Goal: Information Seeking & Learning: Learn about a topic

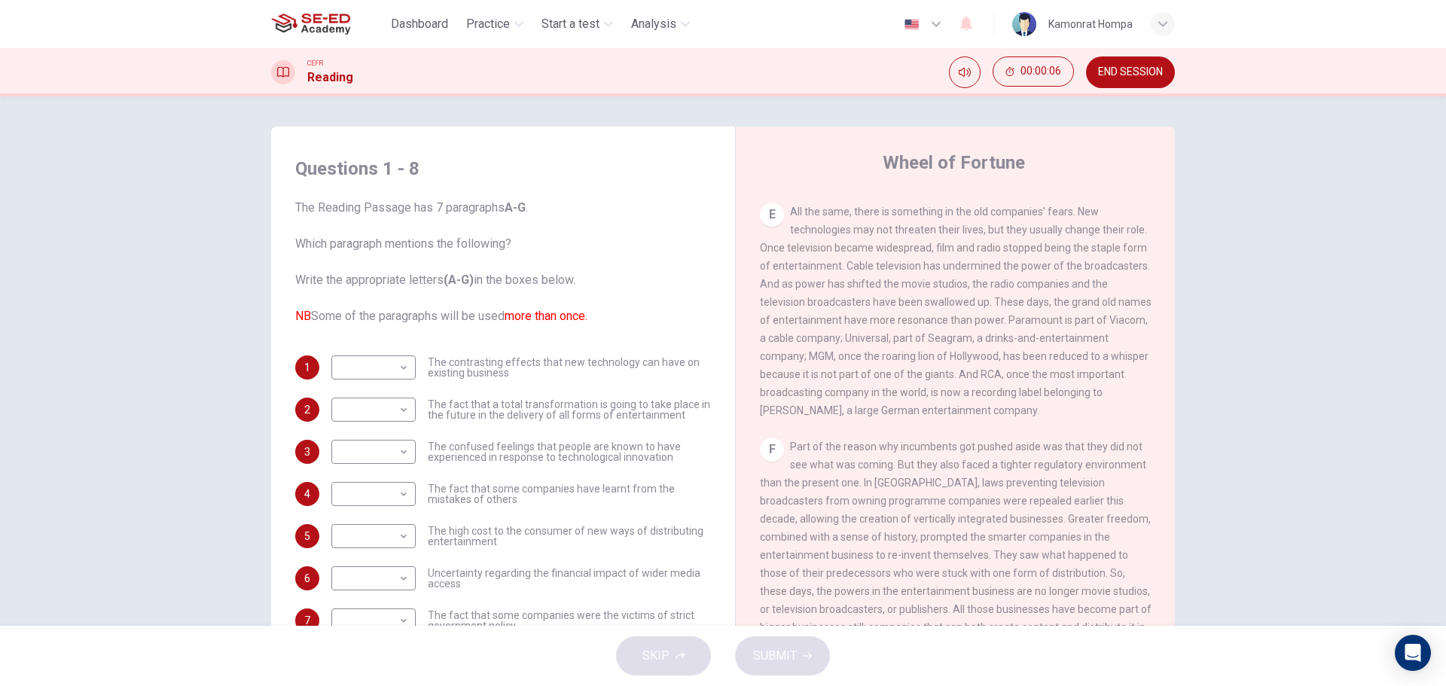
scroll to position [1154, 0]
click at [1128, 74] on span "END SESSION" at bounding box center [1130, 72] width 65 height 12
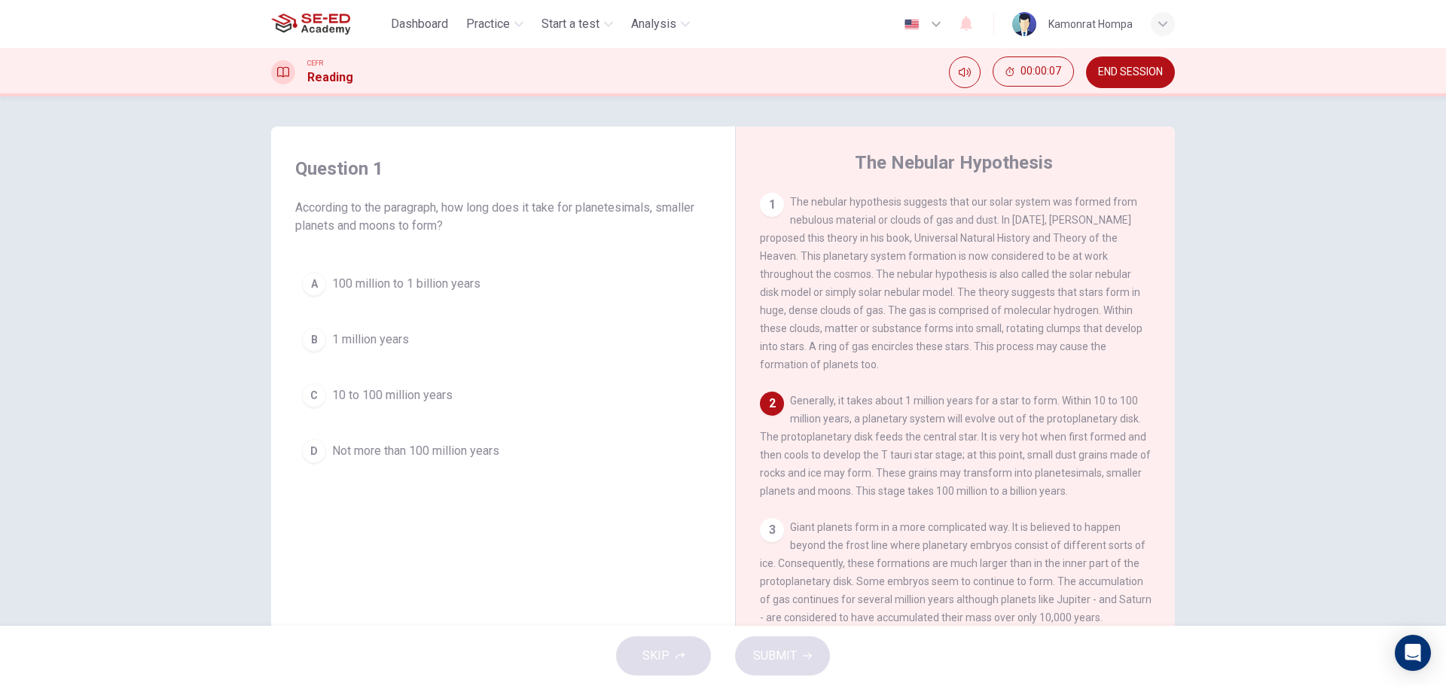
scroll to position [100, 0]
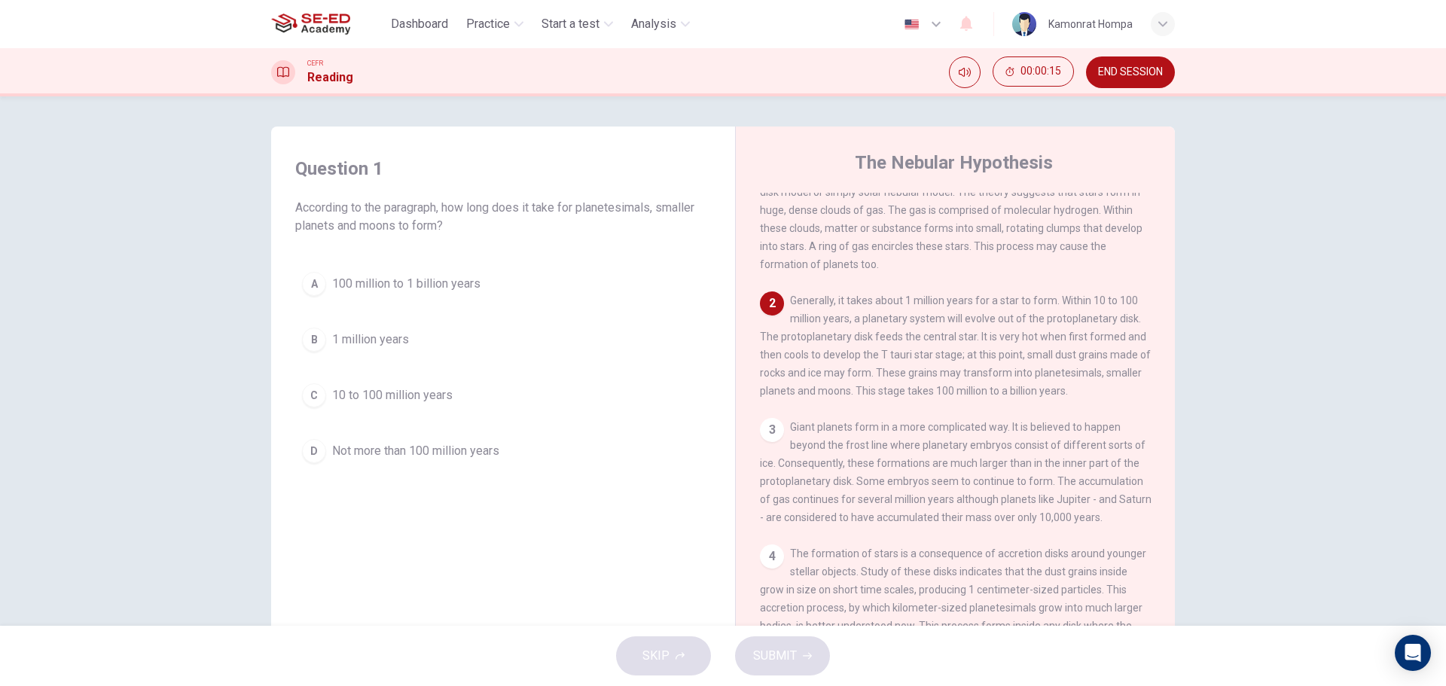
click at [440, 400] on span "10 to 100 million years" at bounding box center [392, 395] width 121 height 18
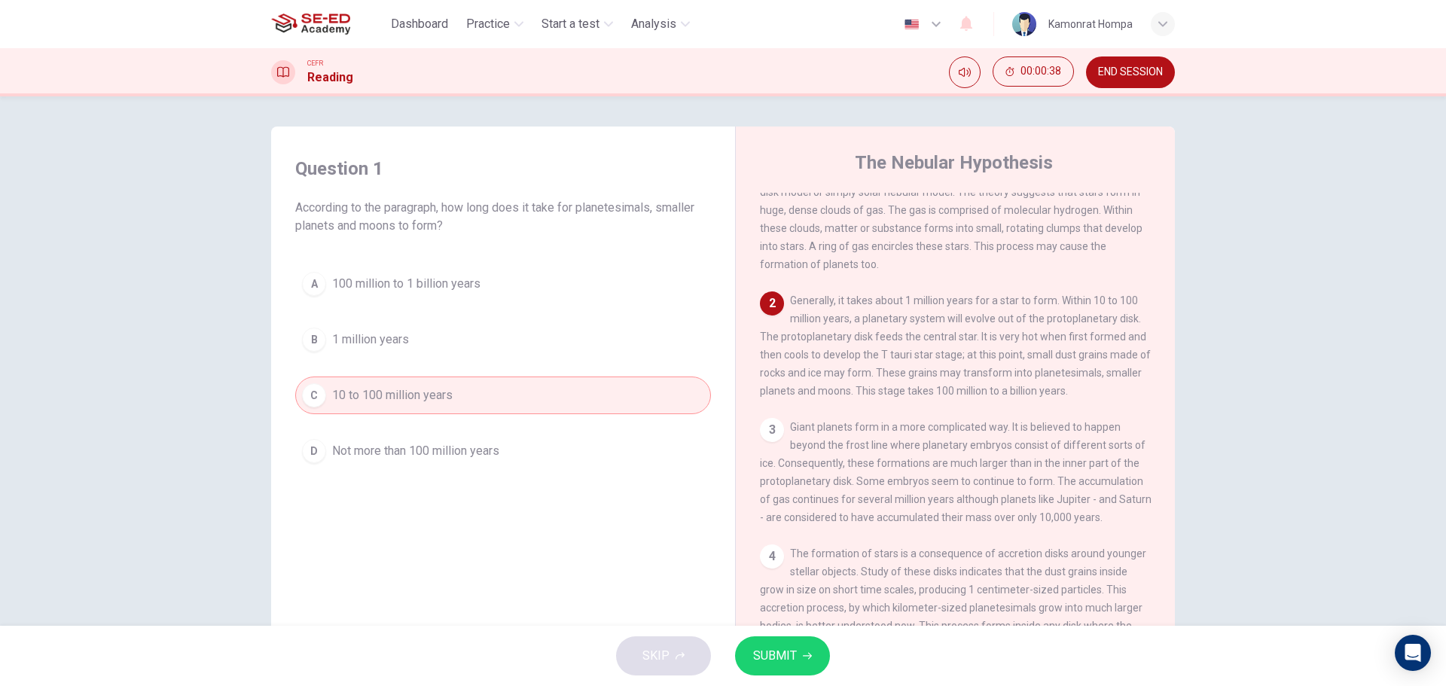
click at [453, 342] on button "B 1 million years" at bounding box center [503, 340] width 416 height 38
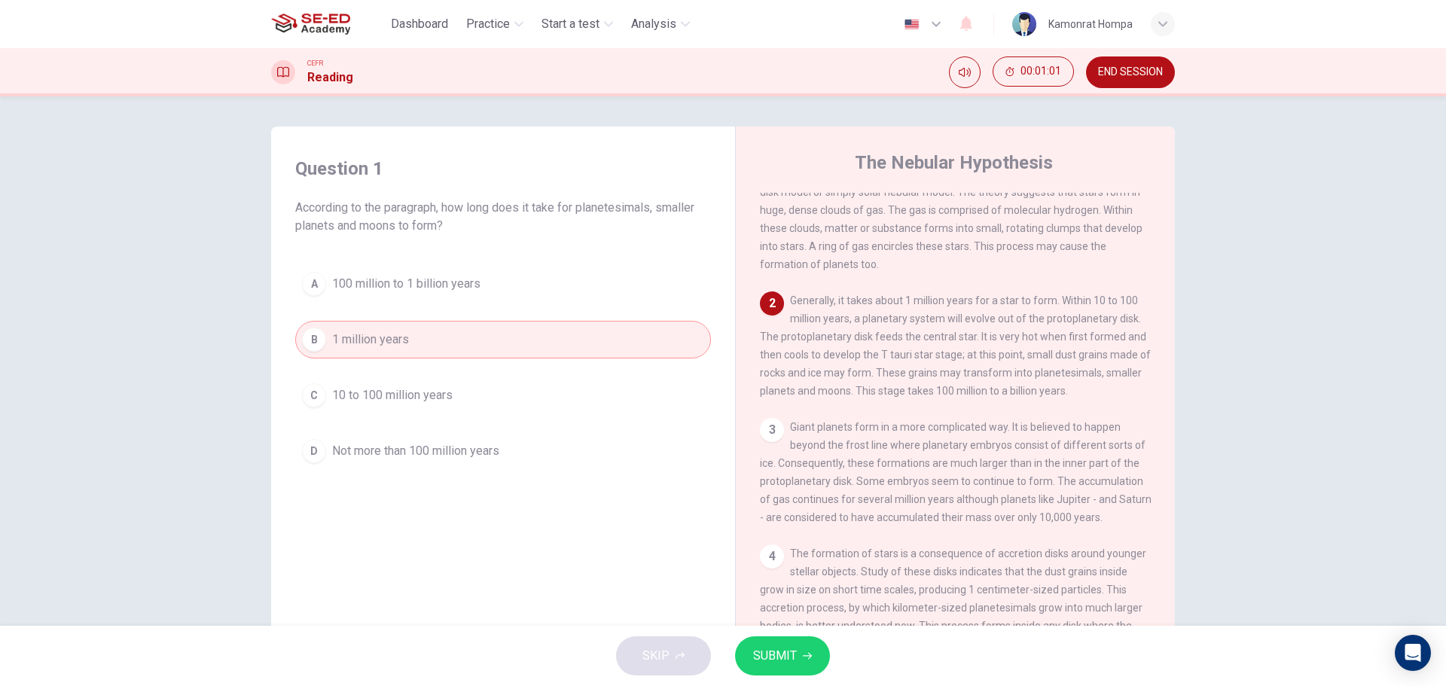
click at [470, 459] on span "Not more than 100 million years" at bounding box center [415, 451] width 167 height 18
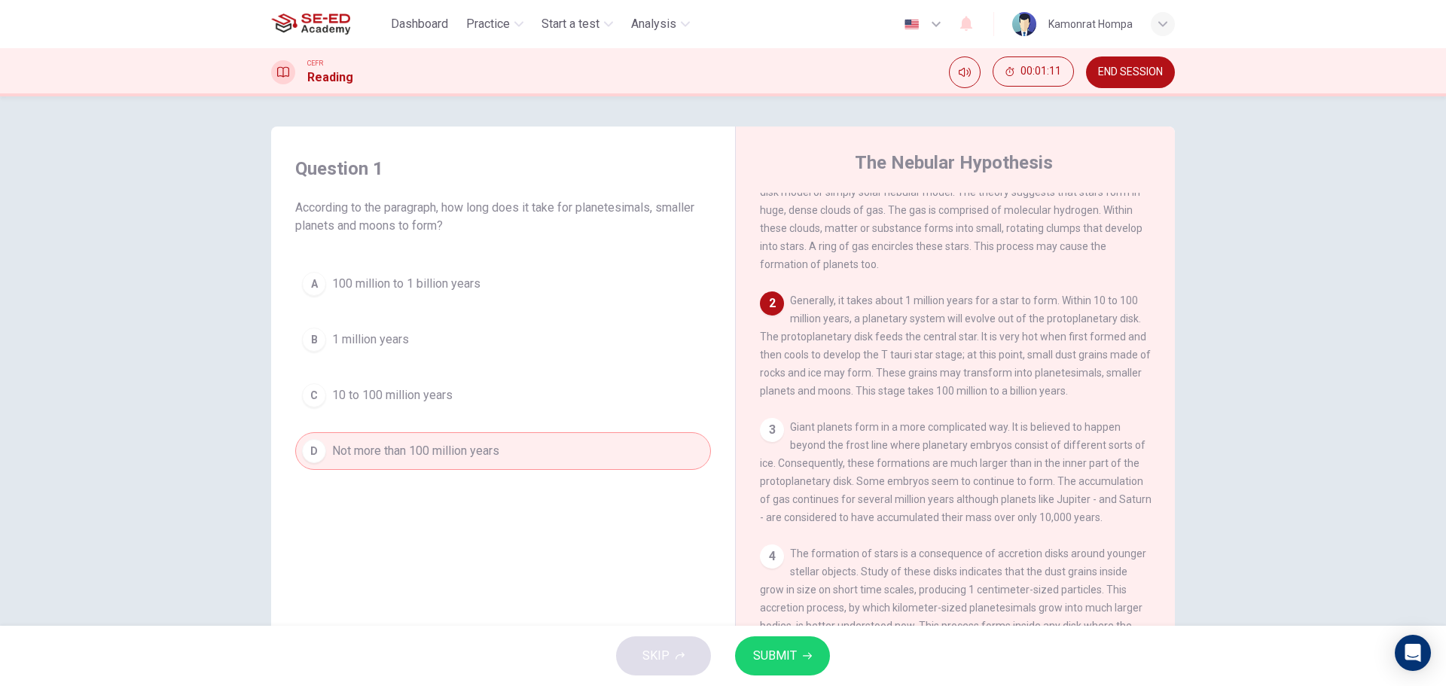
click at [433, 276] on button "A 100 million to 1 billion years" at bounding box center [503, 284] width 416 height 38
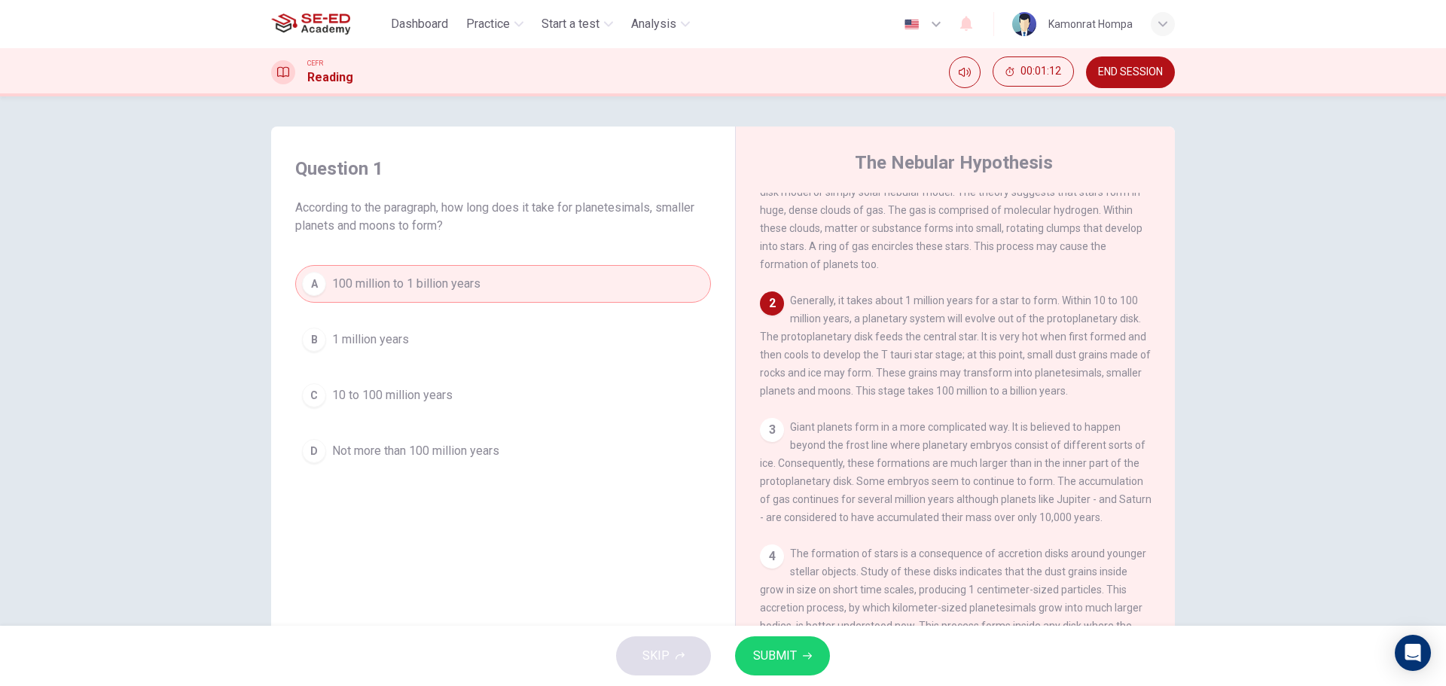
click at [814, 651] on button "SUBMIT" at bounding box center [782, 656] width 95 height 39
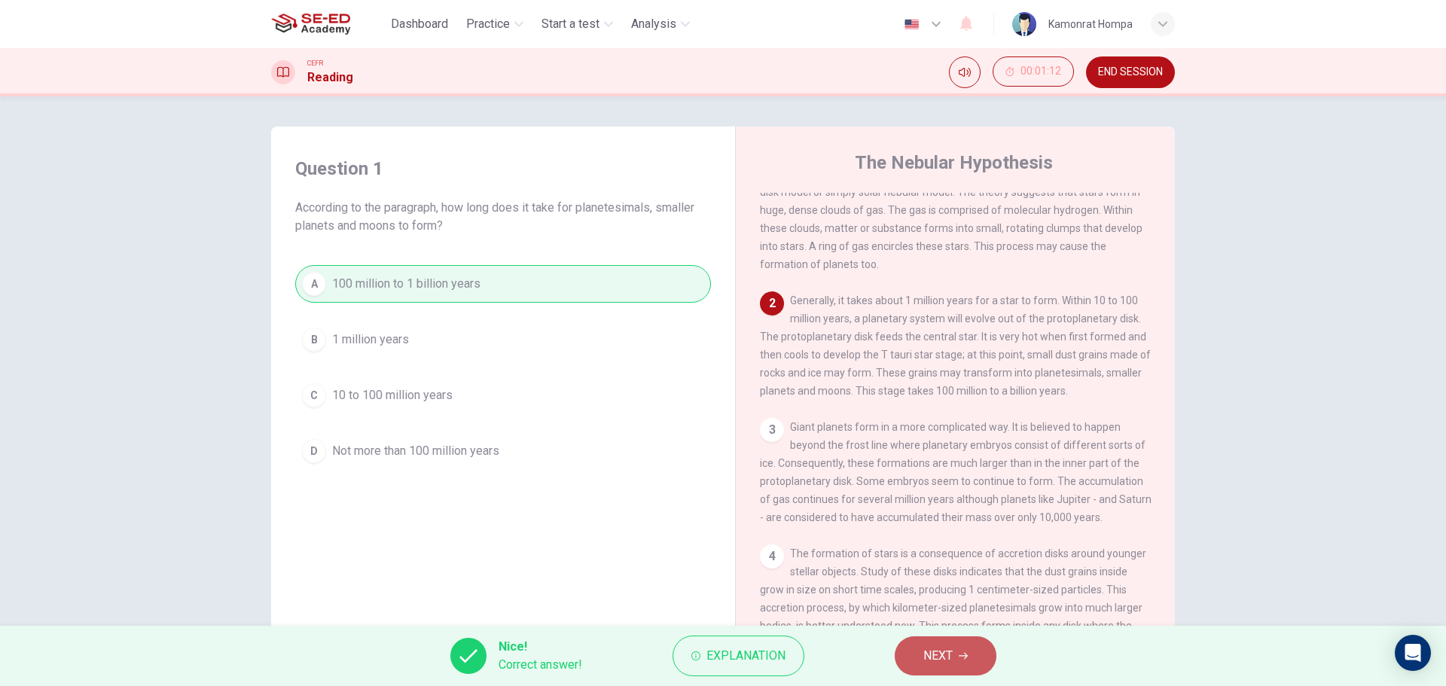
click at [970, 665] on button "NEXT" at bounding box center [946, 656] width 102 height 39
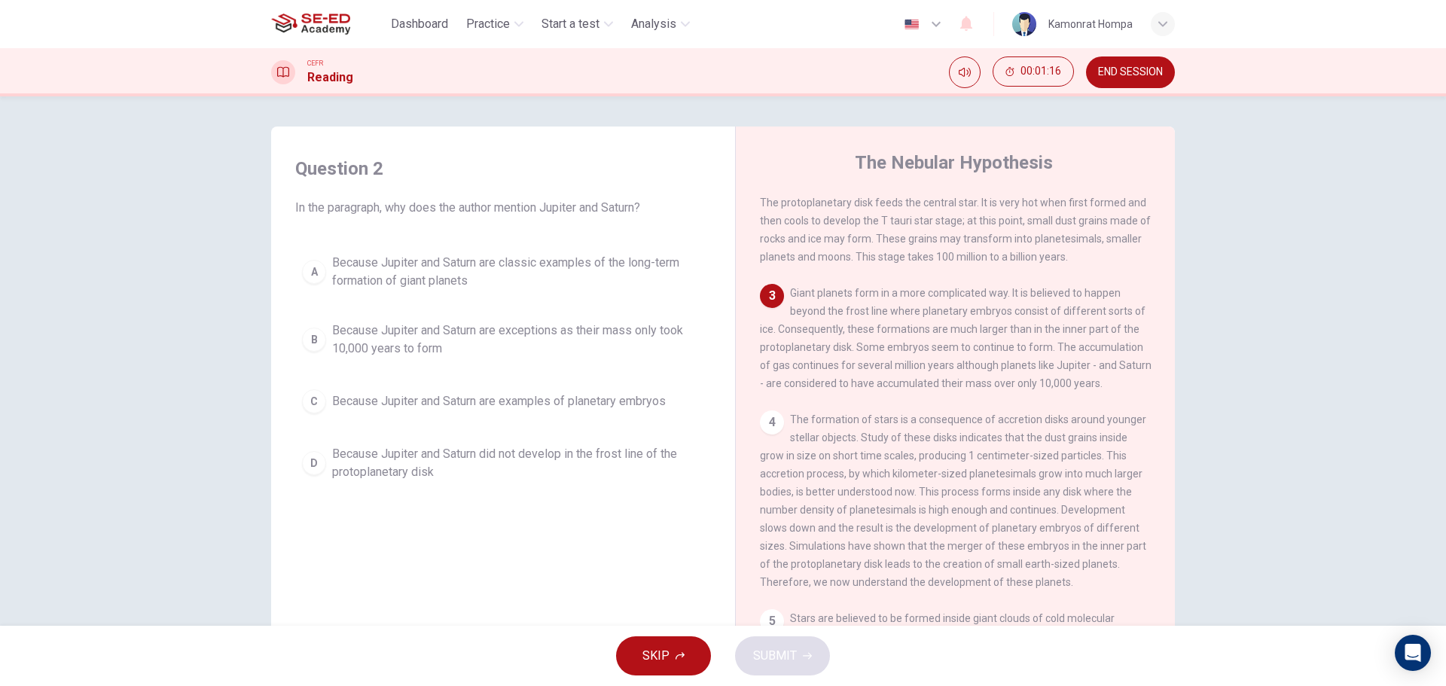
scroll to position [237, 0]
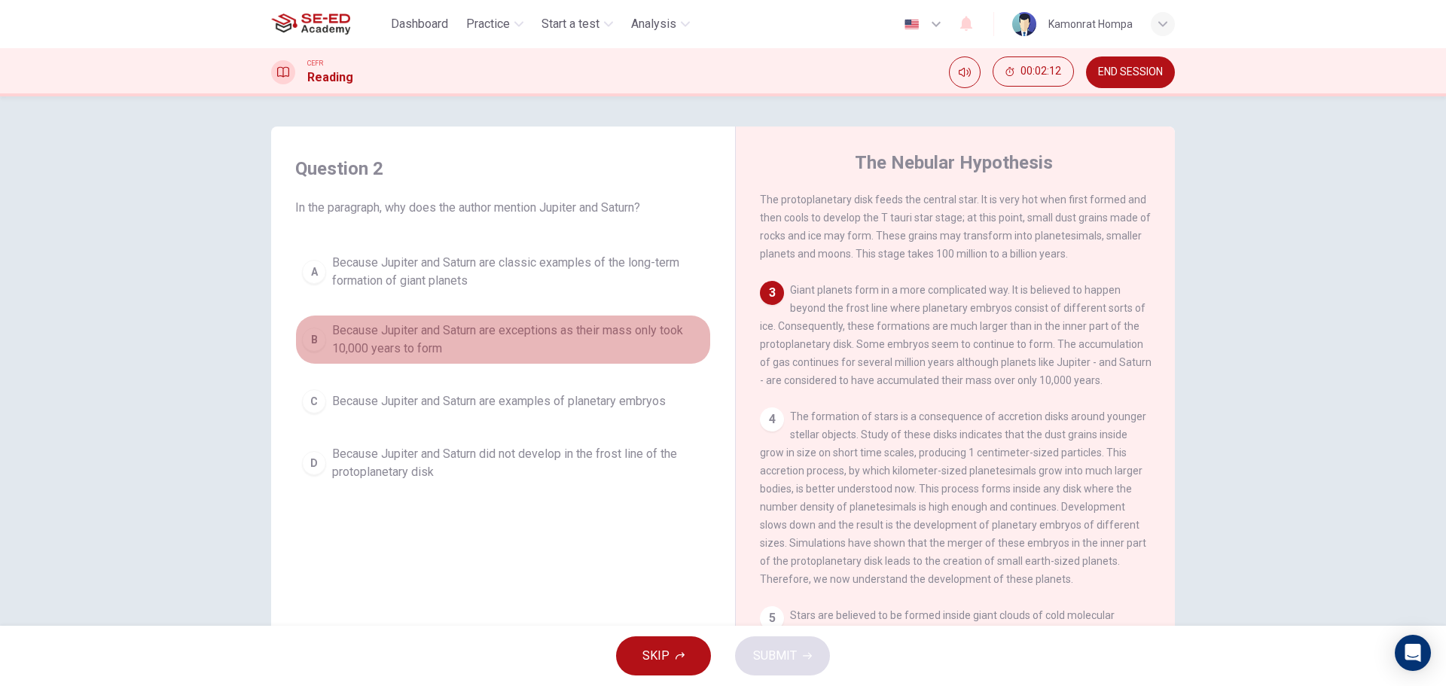
click at [554, 347] on span "Because Jupiter and Saturn are exceptions as their mass only took 10,000 years …" at bounding box center [518, 340] width 372 height 36
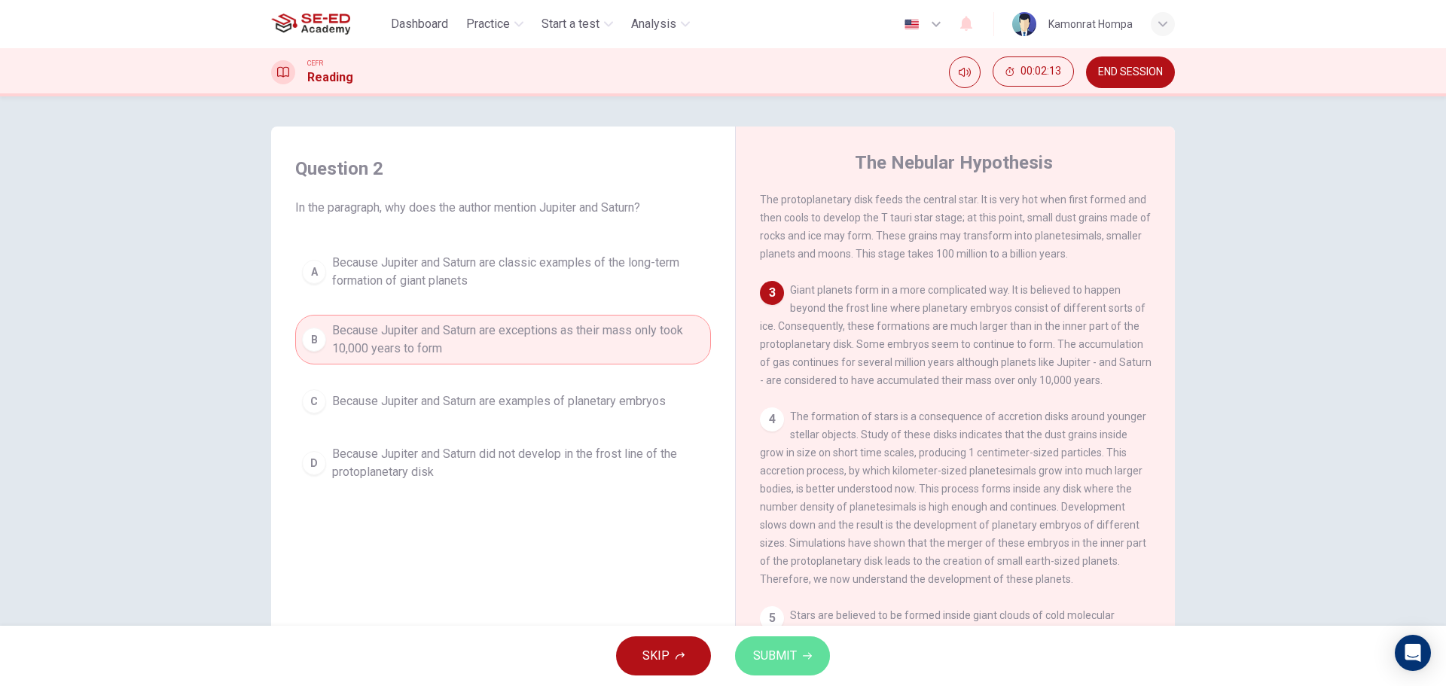
click at [789, 664] on span "SUBMIT" at bounding box center [775, 656] width 44 height 21
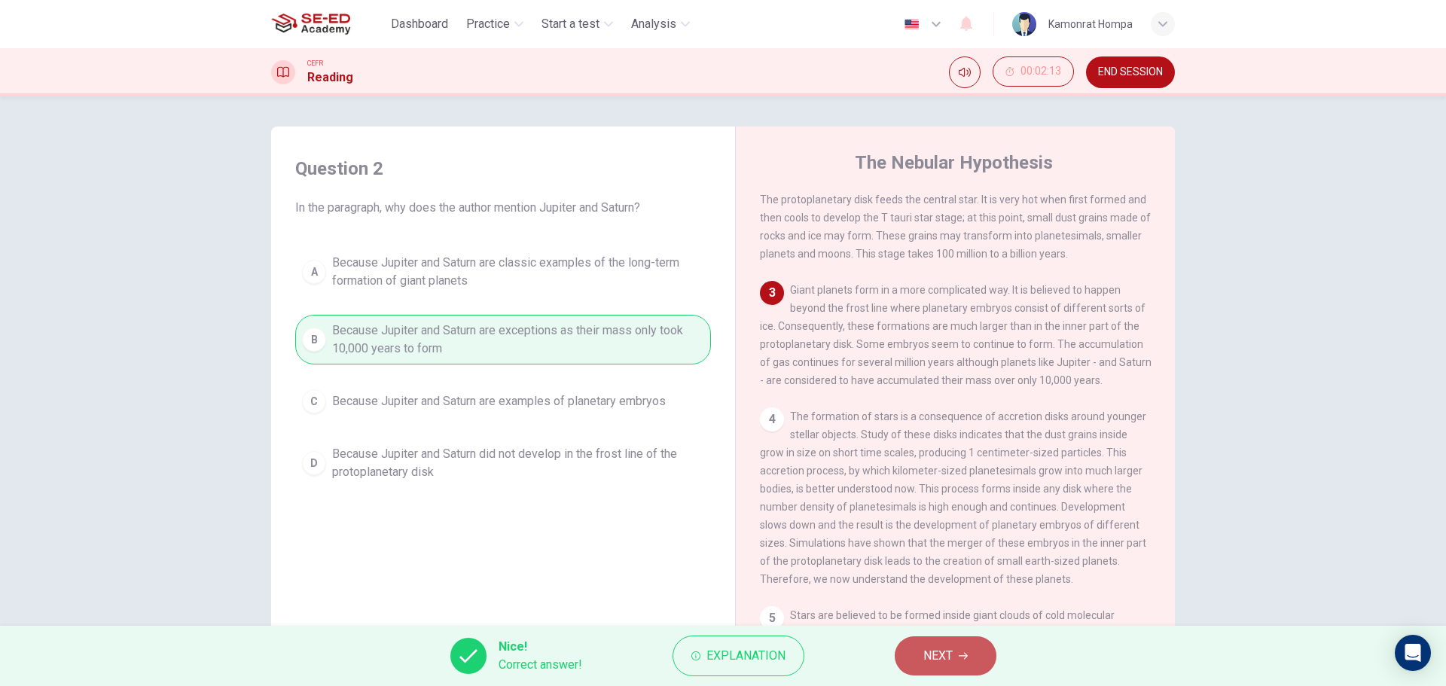
click at [937, 645] on button "NEXT" at bounding box center [946, 656] width 102 height 39
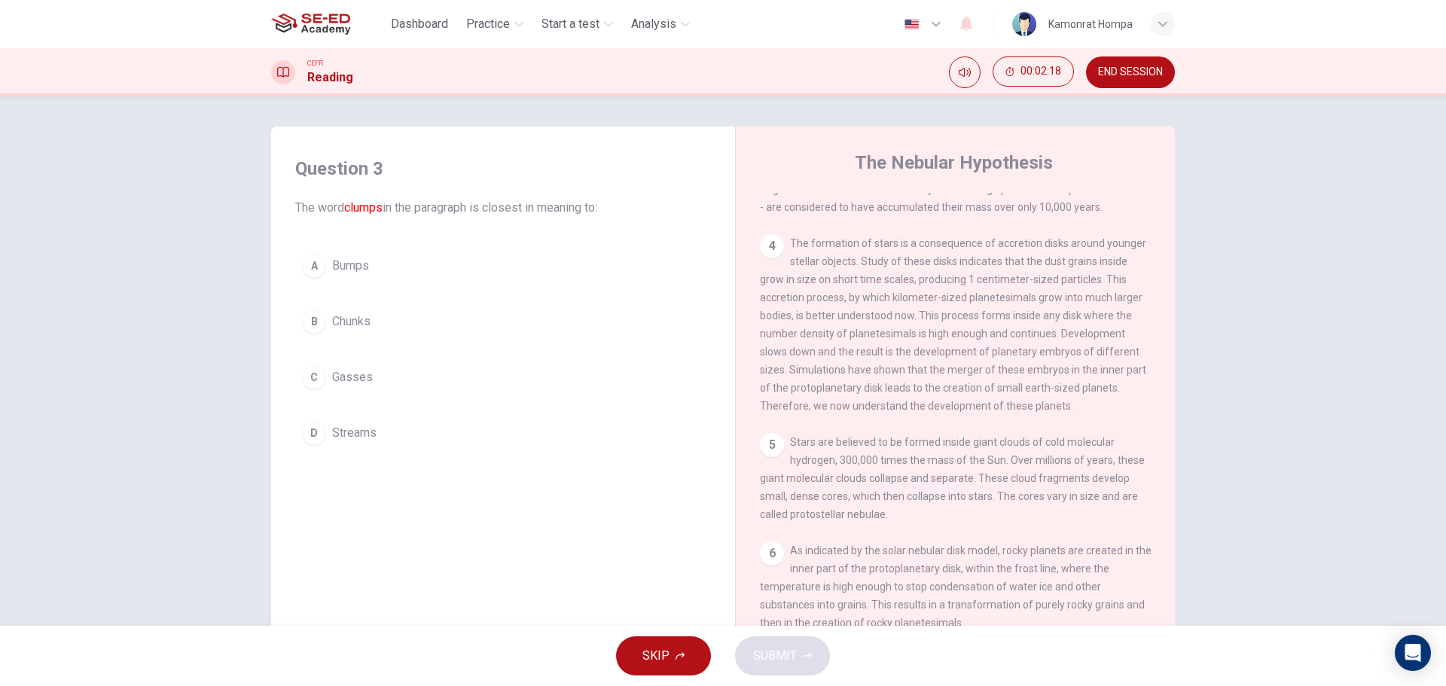
scroll to position [0, 0]
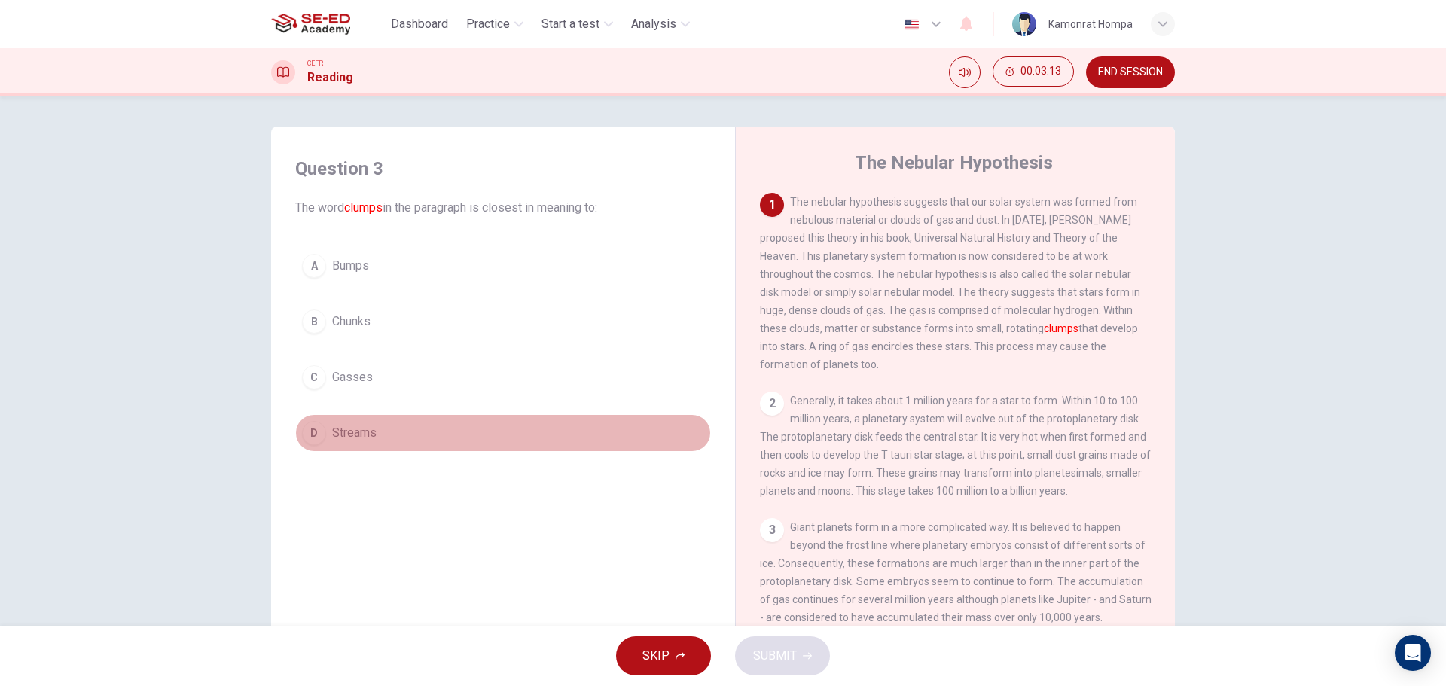
click at [353, 426] on span "Streams" at bounding box center [354, 433] width 44 height 18
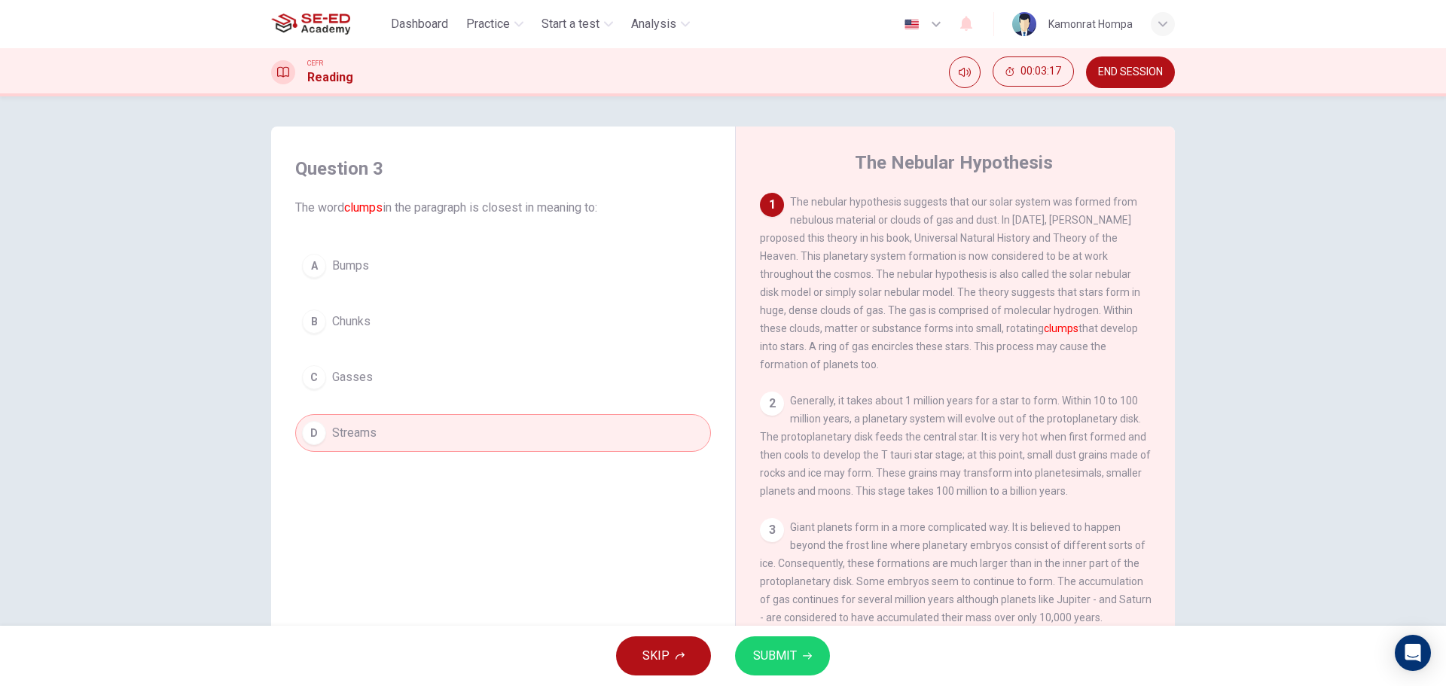
click at [804, 674] on button "SUBMIT" at bounding box center [782, 656] width 95 height 39
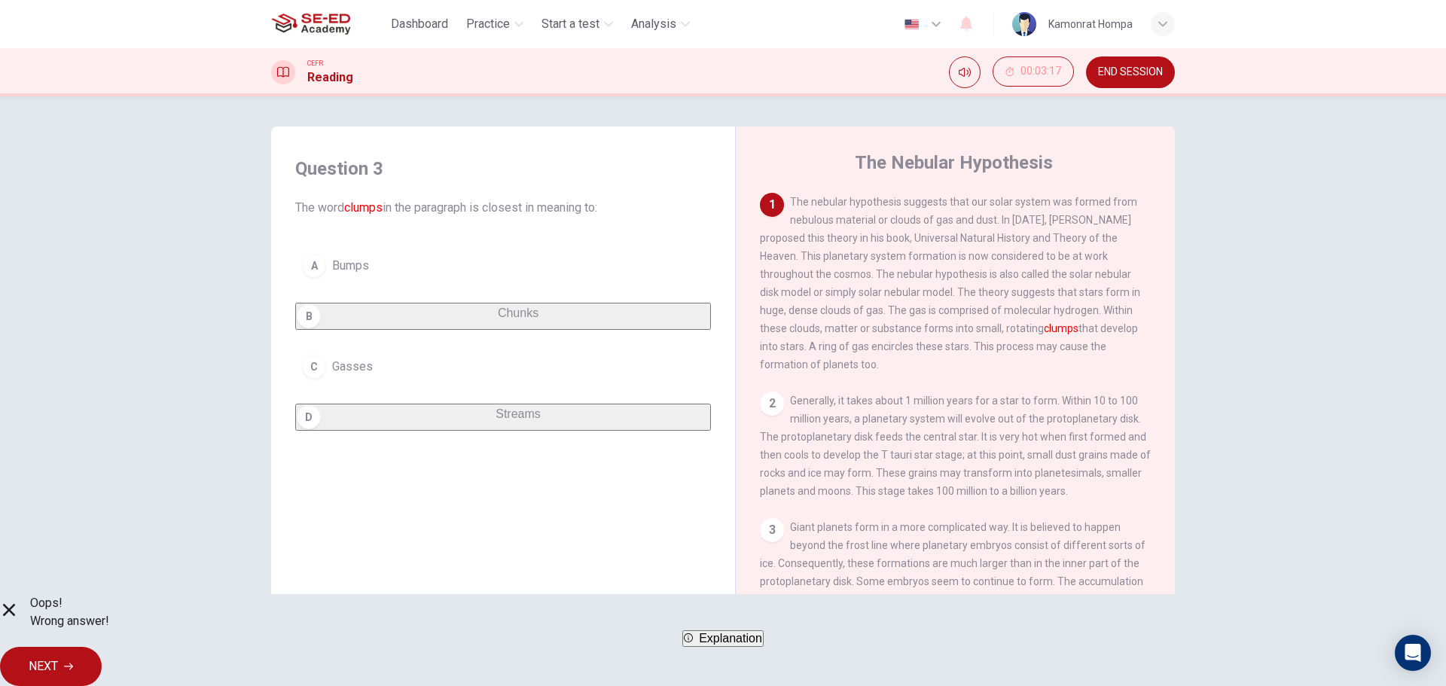
click at [58, 665] on span "NEXT" at bounding box center [43, 666] width 29 height 21
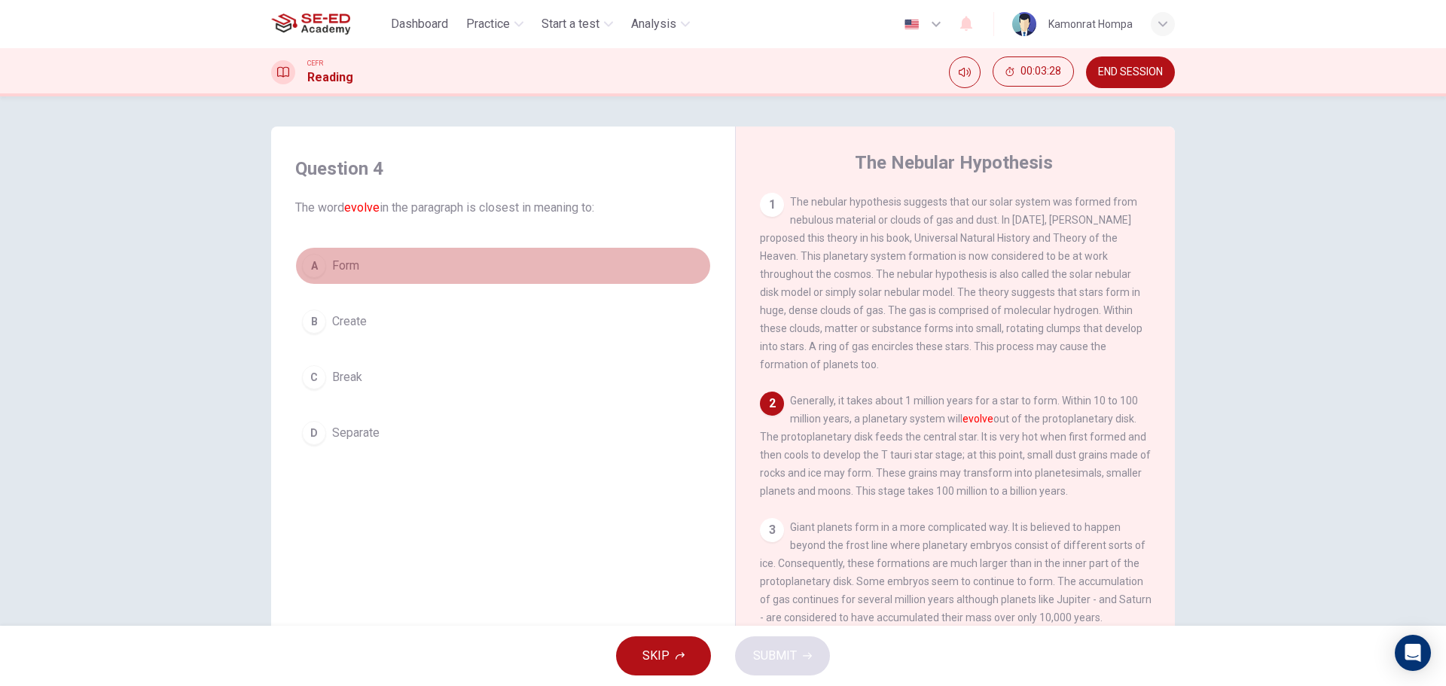
click at [317, 280] on button "A Form" at bounding box center [503, 266] width 416 height 38
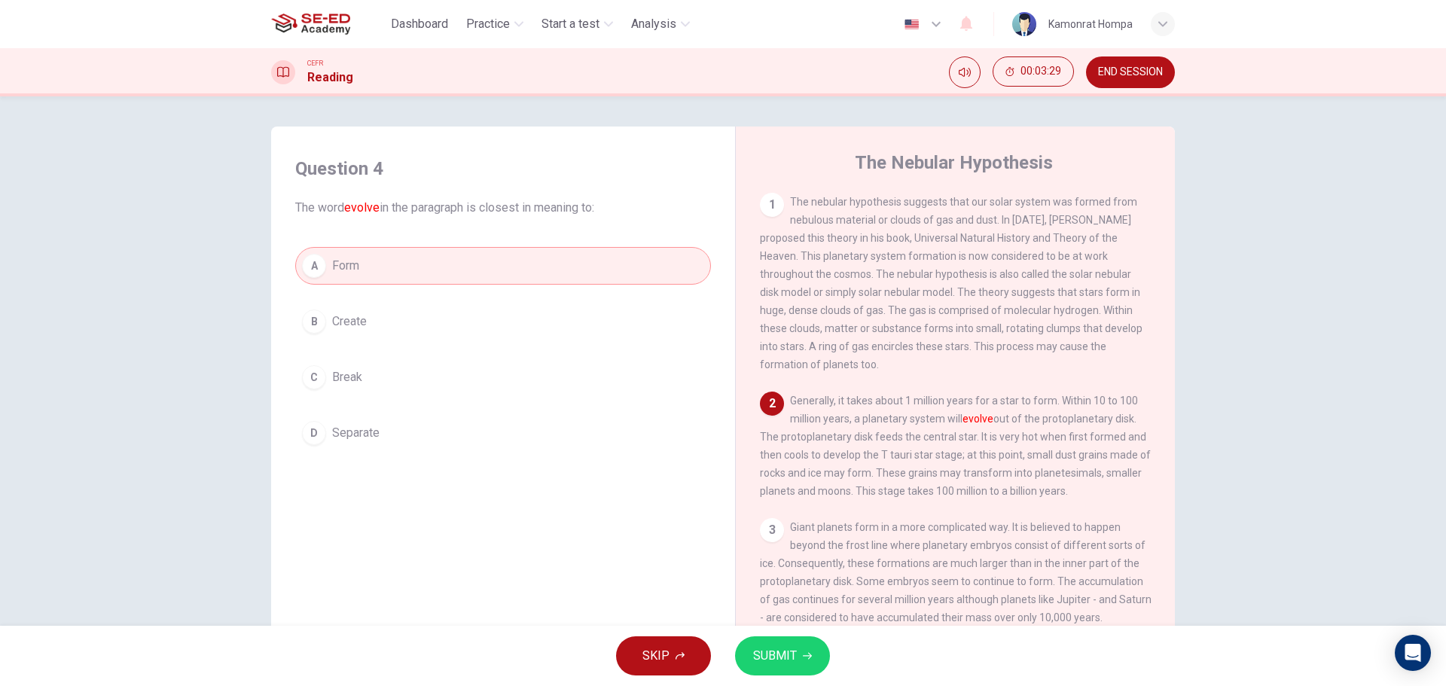
click at [792, 662] on span "SUBMIT" at bounding box center [775, 656] width 44 height 21
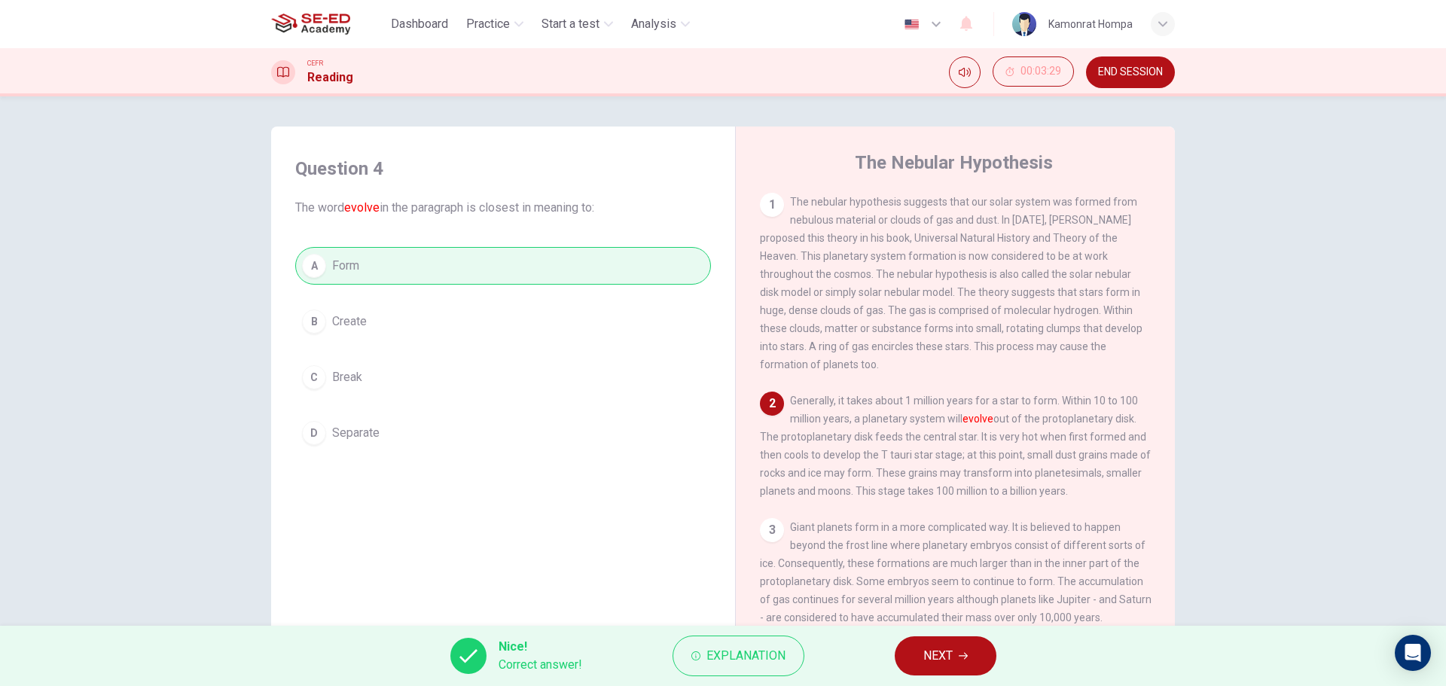
click at [963, 659] on icon "button" at bounding box center [963, 656] width 9 height 9
